Goal: Transaction & Acquisition: Obtain resource

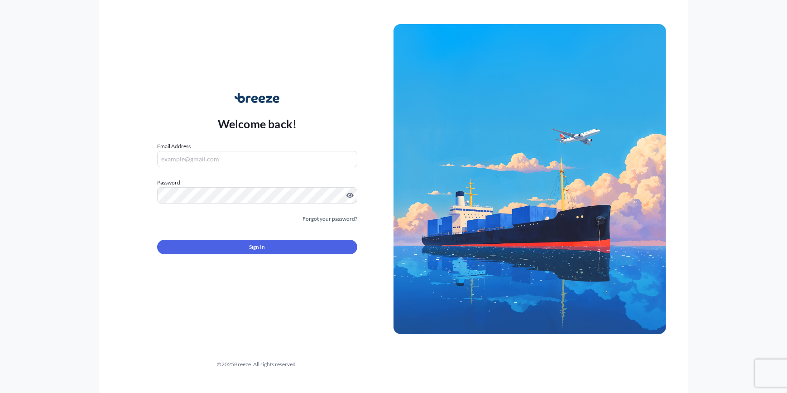
type input "[PERSON_NAME][EMAIL_ADDRESS][PERSON_NAME][DOMAIN_NAME]"
click at [246, 247] on form "Email Address [PERSON_NAME][EMAIL_ADDRESS][PERSON_NAME][DOMAIN_NAME] Password M…" at bounding box center [257, 203] width 200 height 123
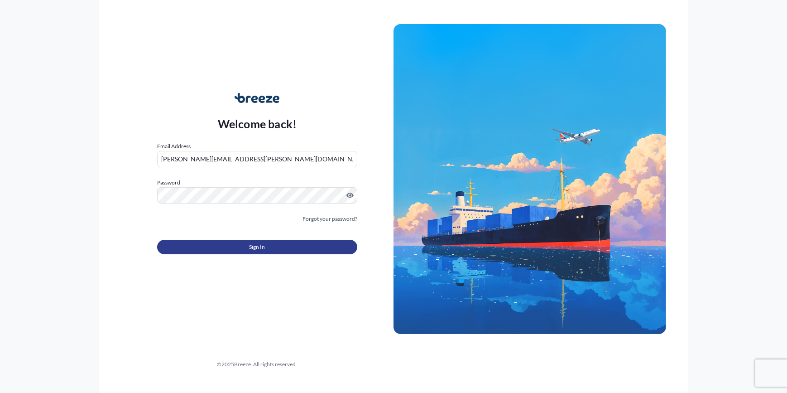
click at [248, 247] on button "Sign In" at bounding box center [257, 247] width 200 height 14
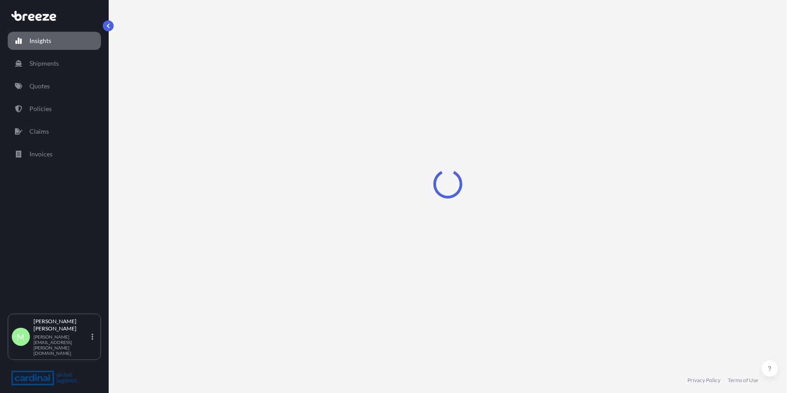
select select "2025"
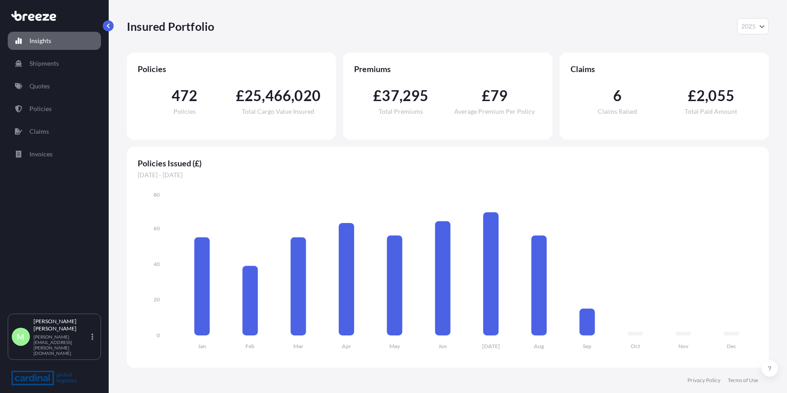
click at [44, 82] on p "Quotes" at bounding box center [39, 86] width 20 height 9
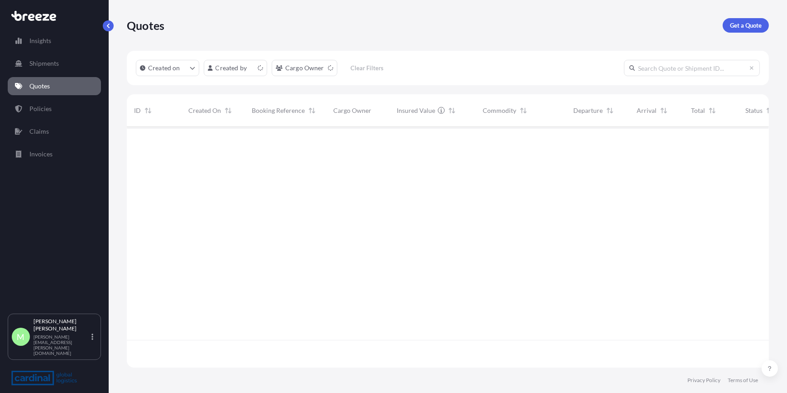
scroll to position [239, 636]
click at [486, 25] on p "Get a Quote" at bounding box center [746, 25] width 32 height 9
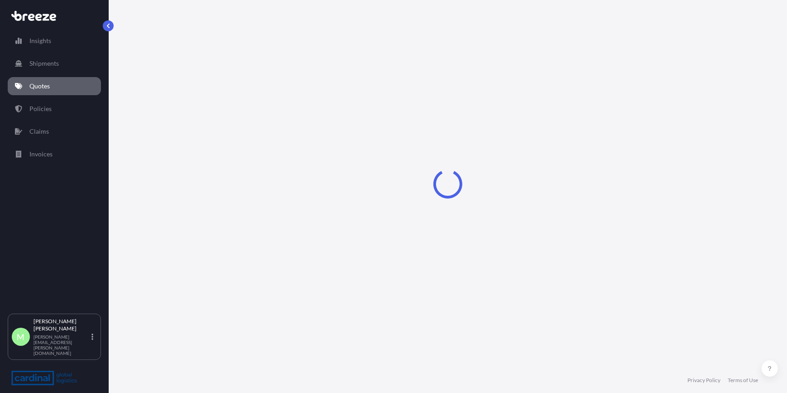
select select "Sea"
select select "1"
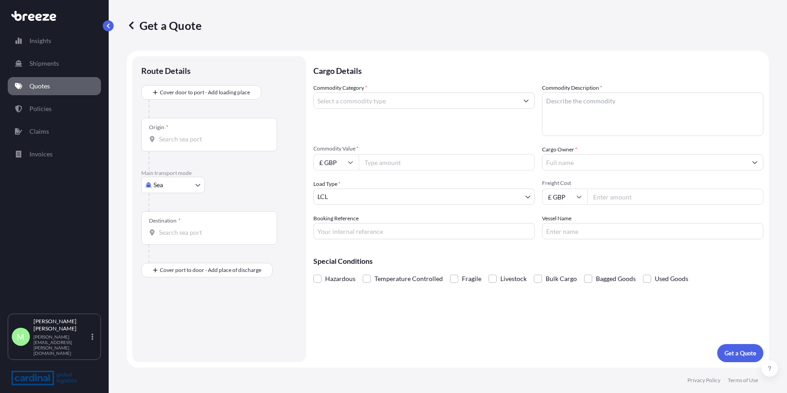
click at [167, 188] on body "Insights Shipments Quotes Policies Claims Invoices M [PERSON_NAME] [PERSON_NAME…" at bounding box center [393, 196] width 787 height 393
click at [177, 245] on div "Road" at bounding box center [173, 240] width 56 height 16
select select "Road"
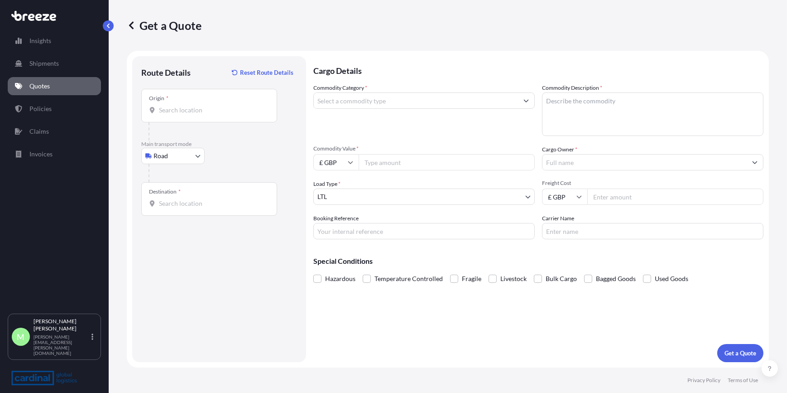
click at [192, 107] on input "Origin *" at bounding box center [212, 110] width 107 height 9
drag, startPoint x: 142, startPoint y: 95, endPoint x: 157, endPoint y: 95, distance: 14.9
click at [144, 95] on div "Origin *" at bounding box center [209, 106] width 136 height 34
click at [159, 106] on input "Origin * Please select an origin" at bounding box center [212, 110] width 107 height 9
click at [203, 106] on input "Origin * Please select an origin" at bounding box center [212, 110] width 107 height 9
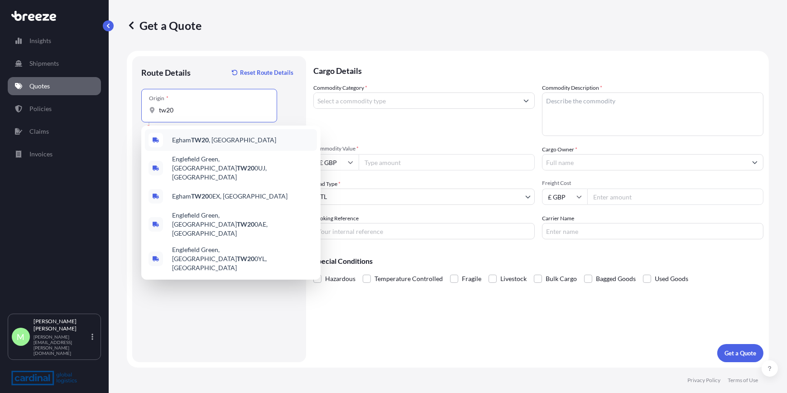
click at [217, 147] on div "Egham TW20 , [GEOGRAPHIC_DATA]" at bounding box center [231, 140] width 172 height 22
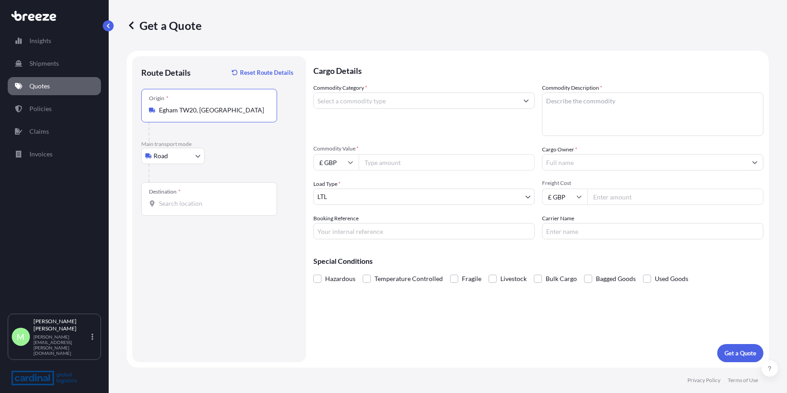
type input "Egham TW20, [GEOGRAPHIC_DATA]"
drag, startPoint x: 208, startPoint y: 178, endPoint x: 213, endPoint y: 190, distance: 13.8
click at [208, 178] on div at bounding box center [223, 173] width 149 height 18
click at [214, 191] on div "Destination *" at bounding box center [209, 199] width 136 height 34
click at [214, 199] on input "Destination *" at bounding box center [212, 203] width 107 height 9
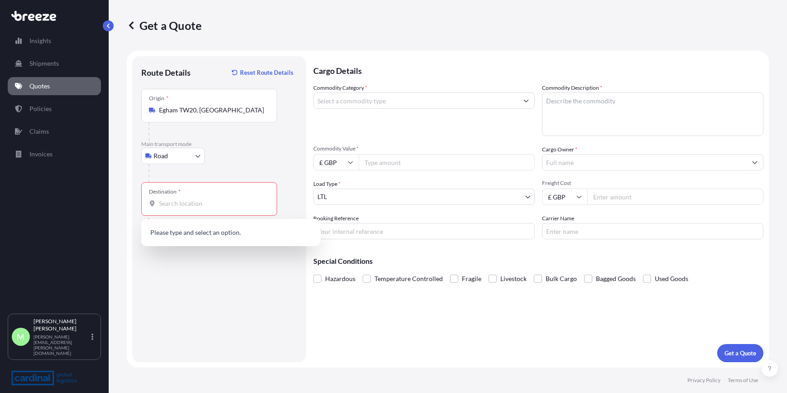
click at [193, 197] on div "Destination *" at bounding box center [209, 199] width 136 height 34
click at [193, 199] on input "Destination * Please select a destination" at bounding box center [212, 203] width 107 height 9
paste input "3364 [GEOGRAPHIC_DATA]"
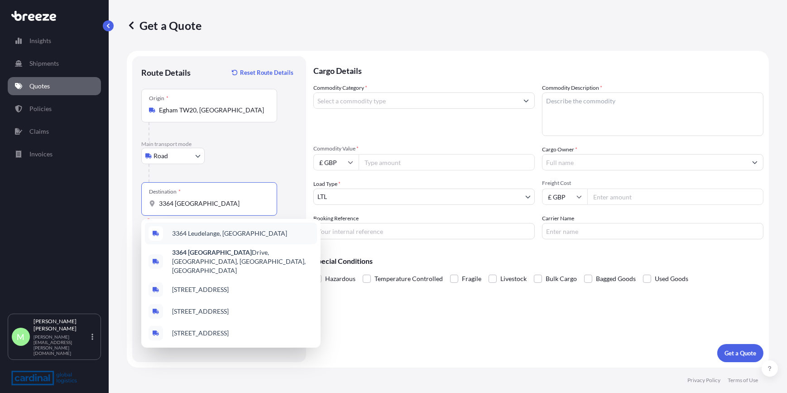
click at [222, 231] on span "3364 Leudelange, [GEOGRAPHIC_DATA]" at bounding box center [229, 233] width 115 height 9
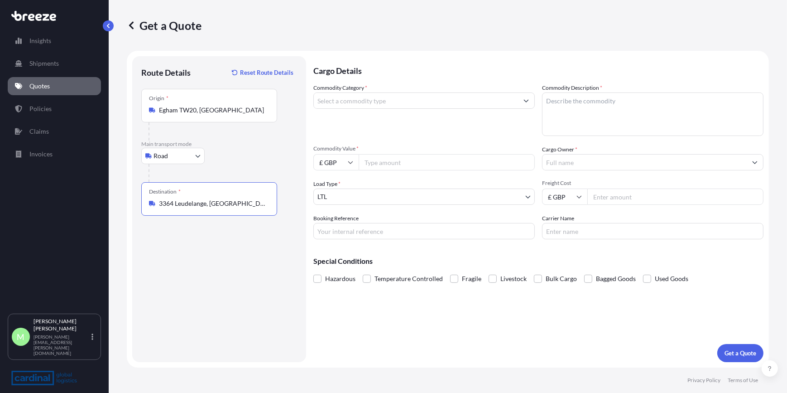
type input "3364 Leudelange, [GEOGRAPHIC_DATA]"
click at [368, 104] on input "Commodity Category *" at bounding box center [416, 100] width 204 height 16
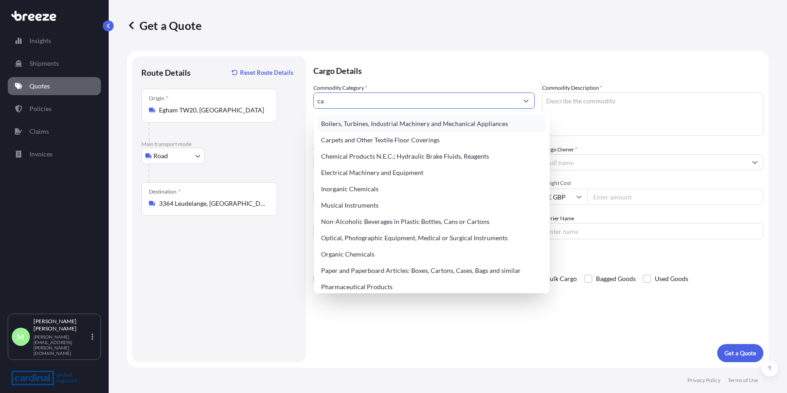
type input "c"
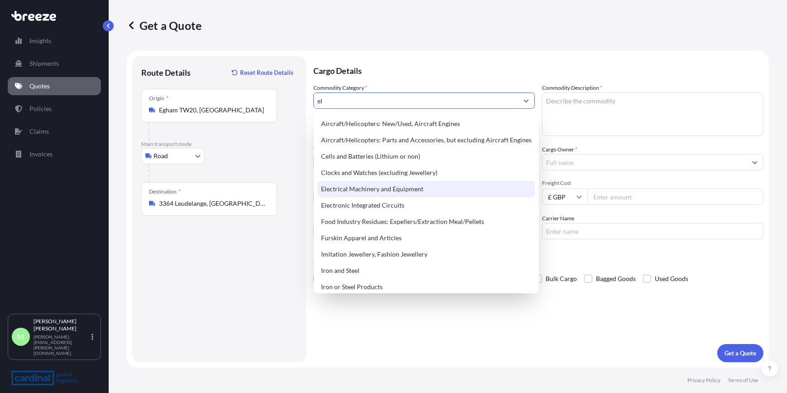
click at [432, 193] on div "Electrical Machinery and Equipment" at bounding box center [426, 189] width 218 height 16
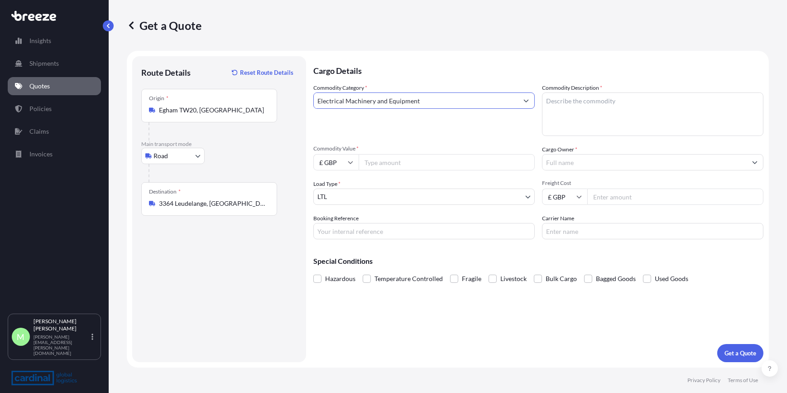
type input "Electrical Machinery and Equipment"
click at [486, 106] on textarea "Commodity Description *" at bounding box center [652, 113] width 221 height 43
type textarea "c"
type textarea "cables."
click at [409, 158] on input "Commodity Value *" at bounding box center [447, 162] width 176 height 16
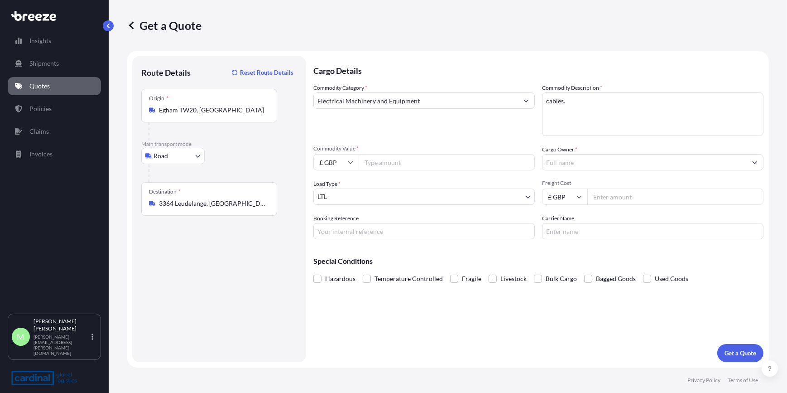
click at [425, 158] on input "Commodity Value *" at bounding box center [447, 162] width 176 height 16
click at [424, 160] on input "Commodity Value *" at bounding box center [447, 162] width 176 height 16
type input "3916.05"
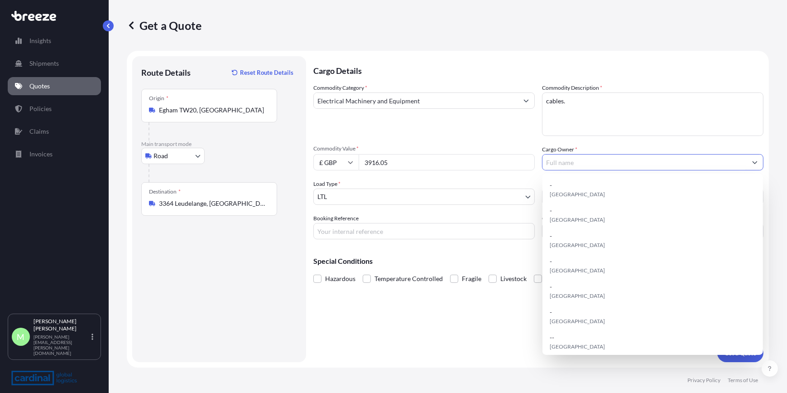
click at [486, 165] on input "Cargo Owner *" at bounding box center [645, 162] width 204 height 16
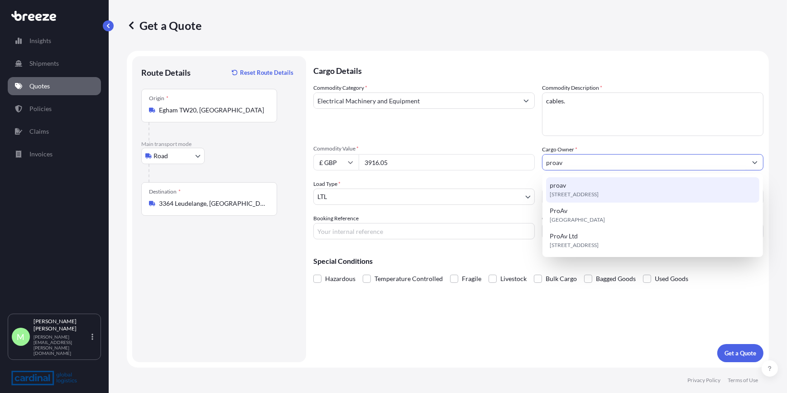
click at [486, 192] on span "[STREET_ADDRESS]" at bounding box center [574, 194] width 49 height 9
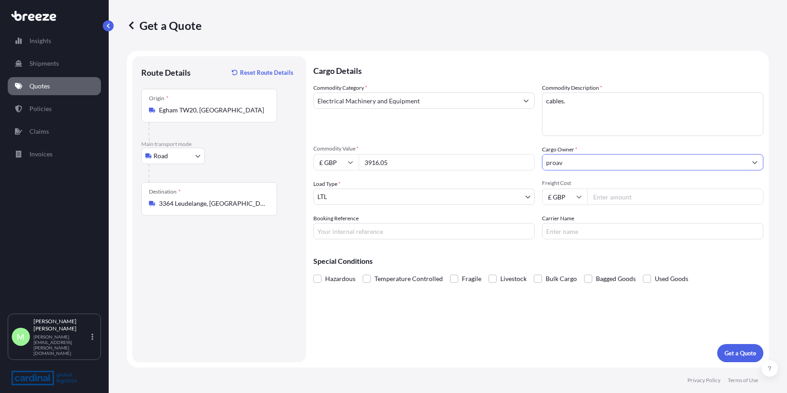
type input "proav"
click at [486, 247] on p "Get a Quote" at bounding box center [741, 352] width 32 height 9
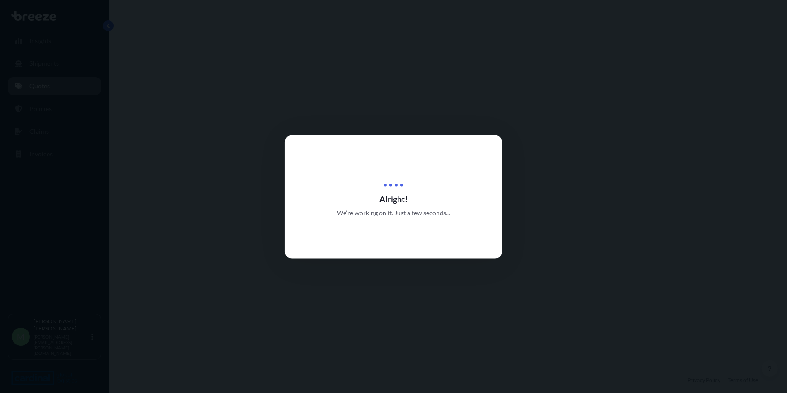
select select "Road"
select select "1"
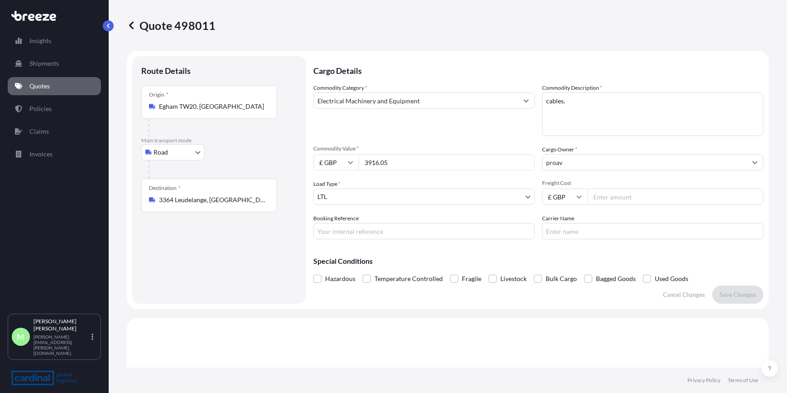
click at [486, 194] on input "Freight Cost" at bounding box center [675, 196] width 176 height 16
type input "725"
click at [486, 247] on p "Save Changes" at bounding box center [738, 294] width 37 height 9
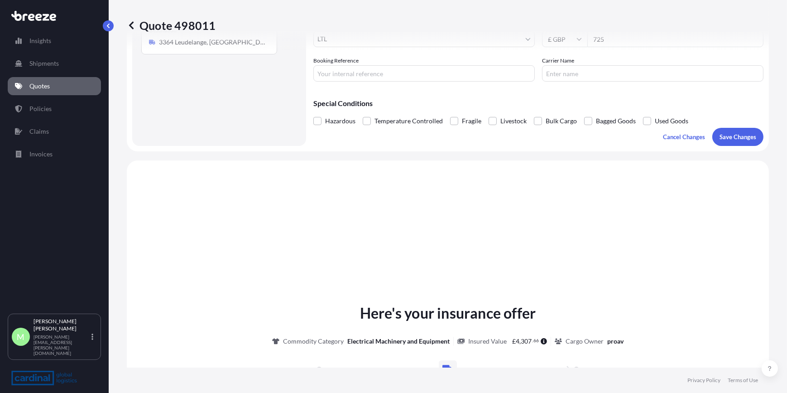
scroll to position [272, 0]
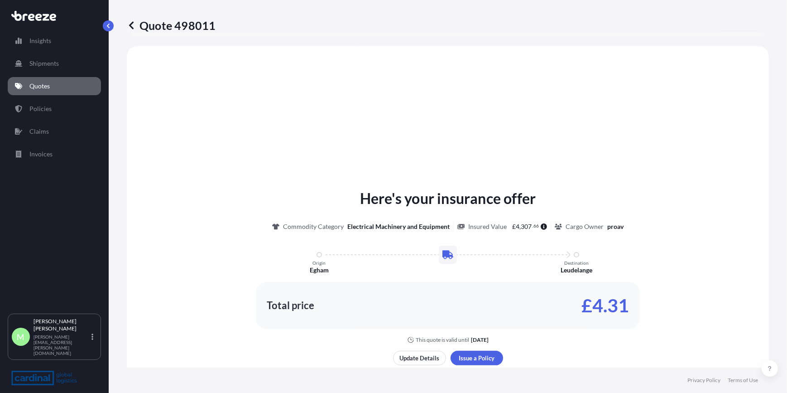
select select "Road"
select select "1"
